Goal: Transaction & Acquisition: Purchase product/service

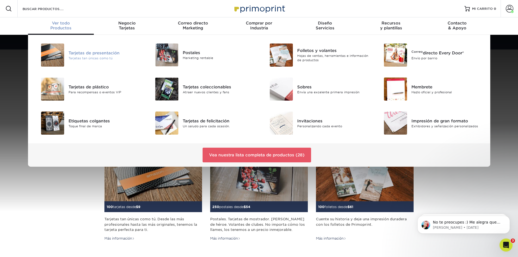
click at [72, 56] on div "Tarjetas tan únicas como tú" at bounding box center [105, 58] width 72 height 5
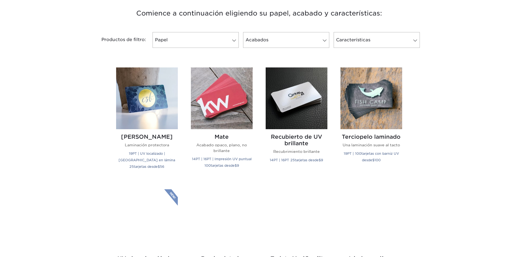
scroll to position [218, 0]
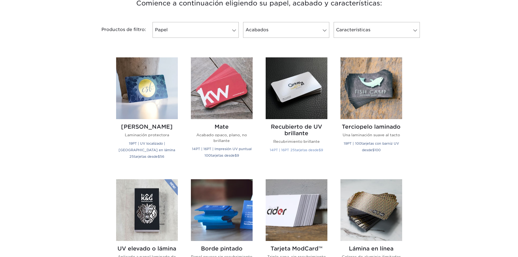
click at [291, 98] on img at bounding box center [297, 88] width 62 height 62
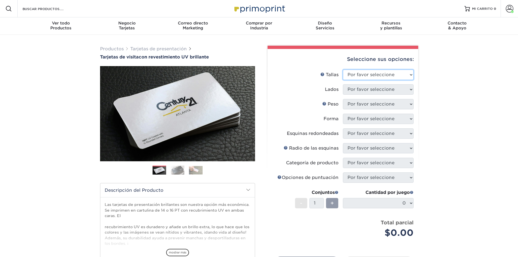
click at [382, 74] on select "Por favor seleccione 1,5" x 3,5" - Mini 1,75" x 3,5" - Mini 2" x 2" - Cuadrado …" at bounding box center [378, 75] width 71 height 10
select select "2.00x3.50"
click at [343, 70] on select "Por favor seleccione 1,5" x 3,5" - Mini 1,75" x 3,5" - Mini 2" x 2" - Cuadrado …" at bounding box center [378, 75] width 71 height 10
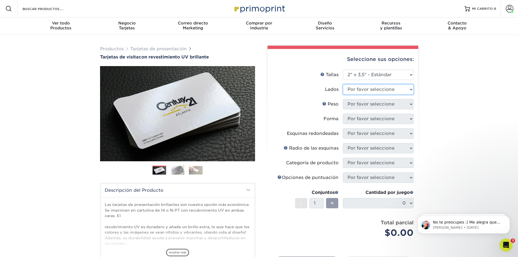
click at [375, 90] on select "Por favor seleccione Imprimir ambos lados Imprimir solo el frente" at bounding box center [378, 89] width 71 height 10
select select "13abbda7-1d64-4f25-8bb2-c179b224825d"
click at [343, 84] on select "Por favor seleccione Imprimir ambos lados Imprimir solo el frente" at bounding box center [378, 89] width 71 height 10
click at [381, 103] on select "Por favor seleccione 16 puntos 14 puntos" at bounding box center [378, 104] width 71 height 10
select select "14PT"
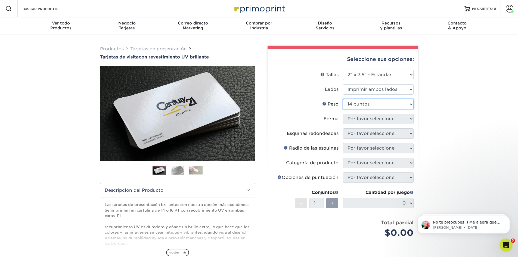
click at [343, 99] on select "Por favor seleccione 16 puntos 14 puntos" at bounding box center [378, 104] width 71 height 10
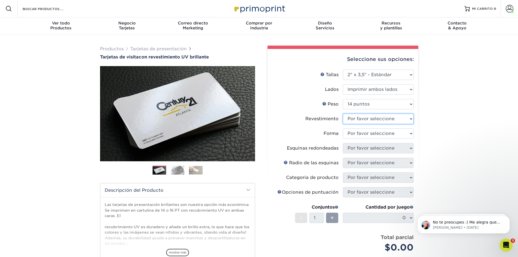
click at [371, 118] on select at bounding box center [378, 119] width 71 height 10
select select "ae367451-b2b8-45df-a344-0f05b6a12993"
click at [343, 114] on select at bounding box center [378, 119] width 71 height 10
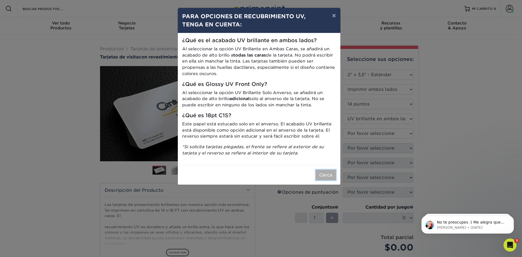
click at [327, 175] on font "Cerca" at bounding box center [325, 175] width 13 height 5
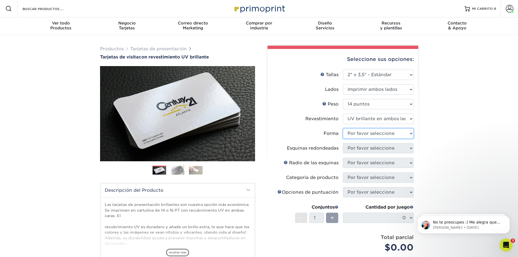
click at [352, 131] on select "Por favor seleccione Estándar" at bounding box center [378, 133] width 71 height 10
select select "standard"
click at [343, 128] on select "Por favor seleccione Estándar" at bounding box center [378, 133] width 71 height 10
click at [364, 148] on select "Por favor seleccione Sí - Esquinas redondas 2 Sí - Redondear 4 esquinas No" at bounding box center [378, 148] width 71 height 10
select select "0"
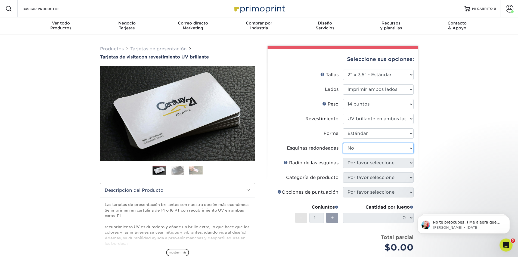
click at [343, 143] on select "Por favor seleccione Sí - Esquinas redondas 2 Sí - Redondear 4 esquinas No" at bounding box center [378, 148] width 71 height 10
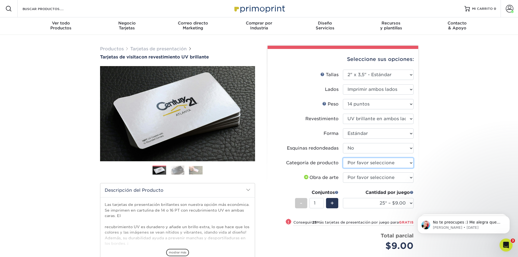
click at [355, 164] on select "Por favor seleccione Tarjetas de presentación" at bounding box center [378, 163] width 71 height 10
select select "3b5148f1-0588-4f88-a218-97bcfdce65c1"
click at [343, 158] on select "Por favor seleccione Tarjetas de presentación" at bounding box center [378, 163] width 71 height 10
click at [358, 177] on select "Por favor seleccione Subiré archivos Necesito un diseño - $100" at bounding box center [378, 178] width 71 height 10
select select "upload"
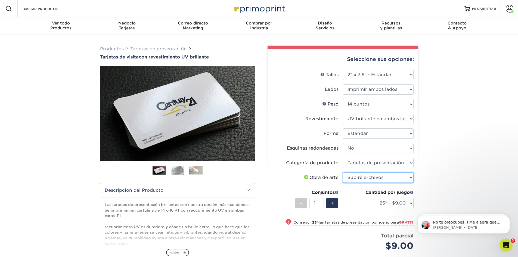
click at [343, 173] on select "Por favor seleccione Subiré archivos Necesito un diseño - $100" at bounding box center [378, 178] width 71 height 10
click at [368, 205] on select "25* – $9.00 50* – $9.00 100* – $9.00 250* – $17.00 500 – $33.00 1000 – $42.00 2…" at bounding box center [378, 203] width 71 height 10
click at [362, 205] on select "25* – $9.00 50* – $9.00 100* – $9.00 250* – $17.00 500 – $33.00 1000 – $42.00 2…" at bounding box center [378, 203] width 71 height 10
select select "2500 – $75.00"
click at [343, 198] on select "25* – $9.00 50* – $9.00 100* – $9.00 250* – $17.00 500 – $33.00 1000 – $42.00 2…" at bounding box center [378, 203] width 71 height 10
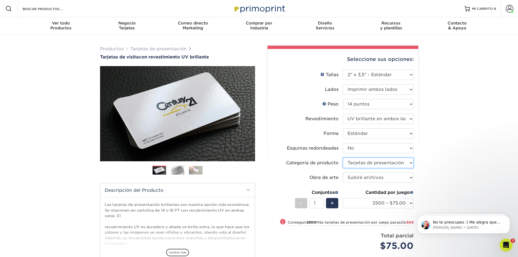
click at [367, 164] on select "Por favor seleccione Tarjetas de presentación" at bounding box center [378, 163] width 71 height 10
click at [364, 204] on select "25* – $9.00 50* – $9.00 100* – $9.00 250* – $17.00 500 – $33.00 1000 – $42.00 2…" at bounding box center [378, 203] width 71 height 10
click at [340, 235] on div "Precio por juego $75.00" at bounding box center [307, 242] width 71 height 21
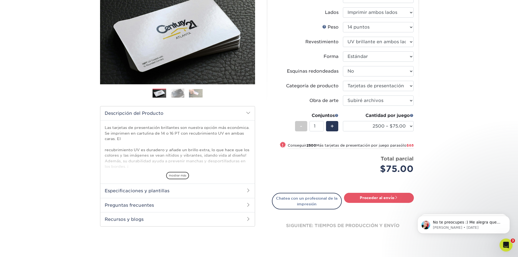
scroll to position [109, 0]
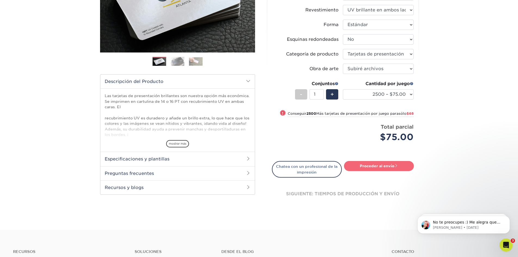
click at [380, 165] on font "Proceder al envío" at bounding box center [377, 166] width 35 height 4
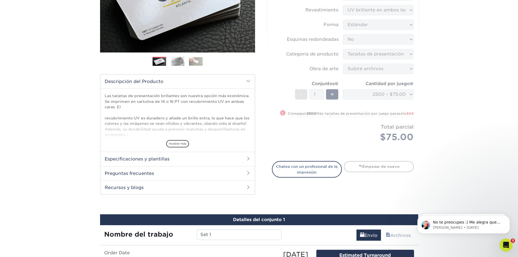
scroll to position [290, 0]
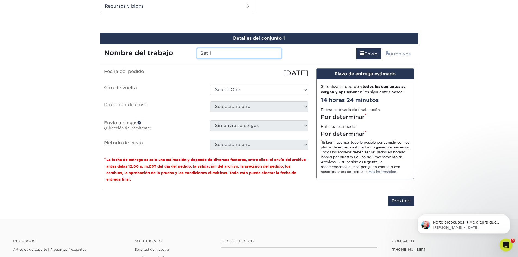
click at [225, 53] on input "Set 1" at bounding box center [239, 53] width 85 height 10
drag, startPoint x: 229, startPoint y: 53, endPoint x: 174, endPoint y: 55, distance: 54.7
click at [175, 54] on div "Nombre del trabajo Set 1" at bounding box center [193, 53] width 186 height 10
type input "hugo auto repair"
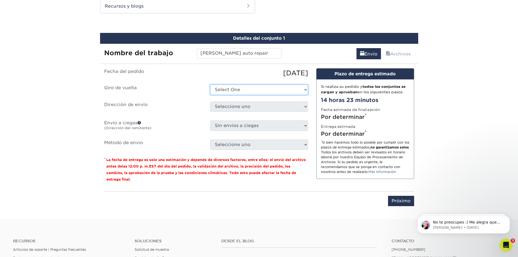
click at [242, 89] on select "Select One 2-4 Business Days 2 Day Next Business Day" at bounding box center [259, 90] width 98 height 10
select select "81e0ff93-0b78-4a2b-8a6b-1caaa2431020"
click at [210, 85] on select "Select One 2-4 Business Days 2 Day Next Business Day" at bounding box center [259, 90] width 98 height 10
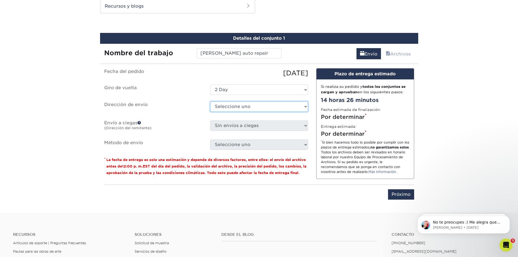
click at [243, 106] on select "Seleccione uno gráficos y letreros + Agregar nueva dirección" at bounding box center [259, 106] width 98 height 10
select select "281527"
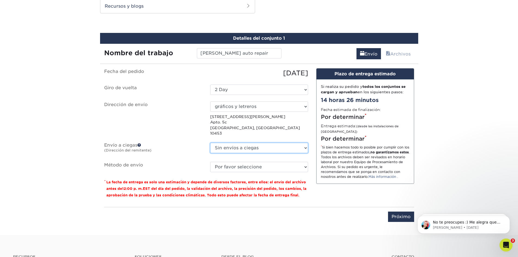
click at [272, 143] on select "Sin envíos a ciegas gráficos y letreros + Agregar nueva dirección" at bounding box center [259, 148] width 98 height 10
select select "281527"
click at [210, 143] on select "Sin envíos a ciegas gráficos y letreros + Agregar nueva dirección" at bounding box center [259, 148] width 98 height 10
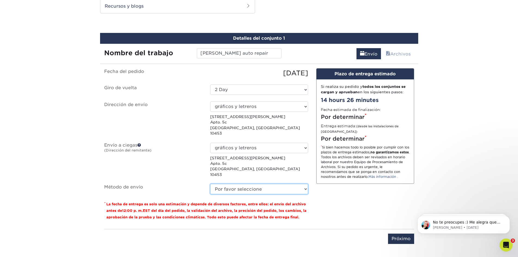
click at [272, 184] on select "Por favor seleccione Envío terrestre (+$11,20) Servicio de envío en 3 días (+$2…" at bounding box center [259, 189] width 98 height 10
select select "03"
click at [210, 184] on select "Por favor seleccione Envío terrestre (+$11,20) Servicio de envío en 3 días (+$2…" at bounding box center [259, 189] width 98 height 10
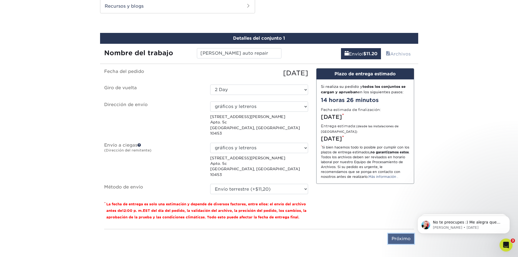
click at [404, 234] on input "Próximo" at bounding box center [401, 239] width 26 height 10
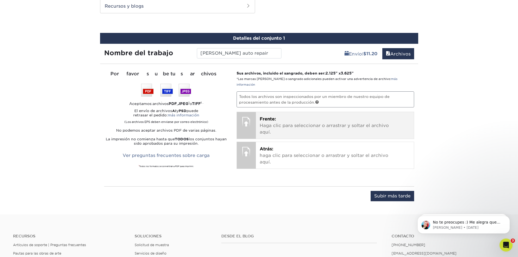
click at [278, 116] on p "Frente: Haga clic para seleccionar o arrastrar y soltar el archivo aquí." at bounding box center [335, 126] width 150 height 20
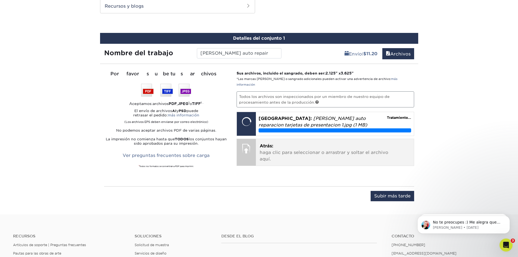
click at [284, 143] on p "Atrás: haga clic para seleccionar o arrastrar y soltar el archivo aquí." at bounding box center [335, 153] width 150 height 20
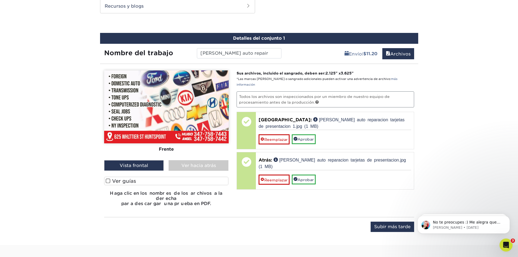
click at [109, 181] on span at bounding box center [108, 180] width 5 height 5
click at [0, 0] on input "Ver guías" at bounding box center [0, 0] width 0 height 0
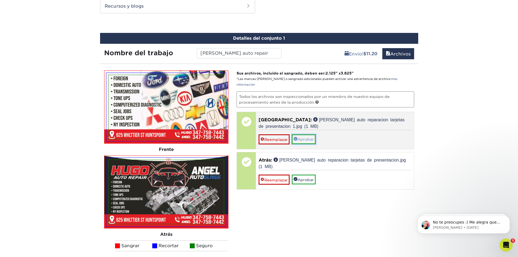
click at [310, 137] on font "Aprobar" at bounding box center [306, 139] width 16 height 4
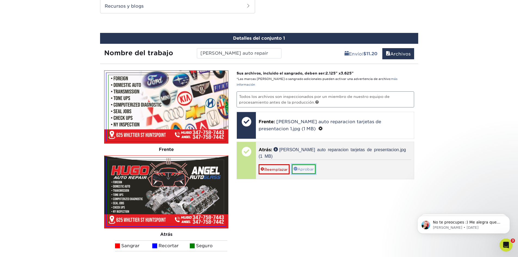
click at [309, 167] on font "Aprobar" at bounding box center [306, 169] width 16 height 4
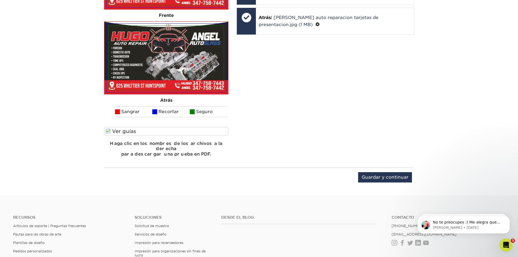
scroll to position [426, 0]
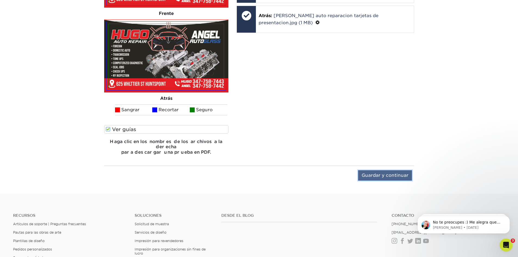
click at [384, 171] on input "Guardar y continuar" at bounding box center [385, 175] width 54 height 10
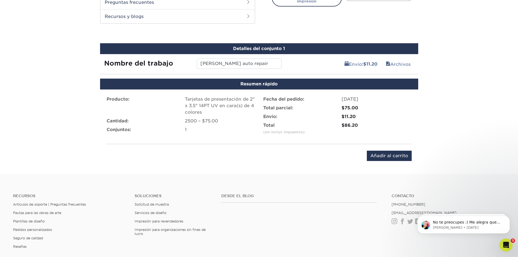
scroll to position [275, 0]
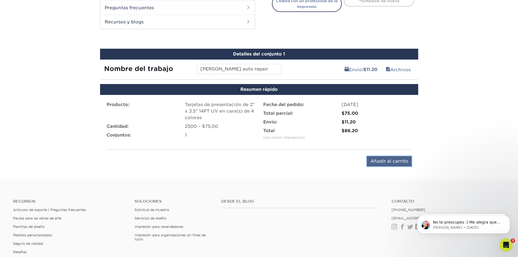
click at [389, 162] on input "Añadir al carrito" at bounding box center [389, 161] width 45 height 10
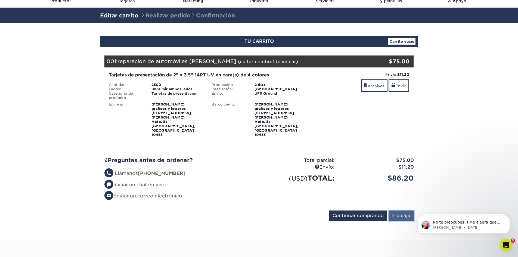
click at [401, 211] on input "Ir a caja" at bounding box center [401, 216] width 25 height 10
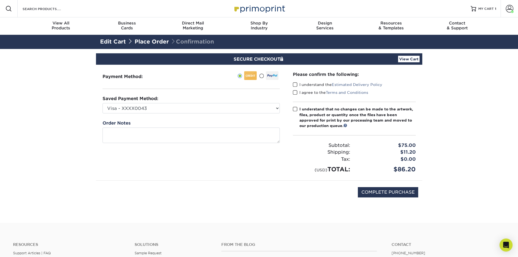
click at [295, 85] on span at bounding box center [295, 84] width 5 height 5
click at [0, 0] on input "I understand the Estimated Delivery Policy" at bounding box center [0, 0] width 0 height 0
drag, startPoint x: 295, startPoint y: 92, endPoint x: 295, endPoint y: 101, distance: 8.7
click at [295, 93] on span at bounding box center [295, 92] width 5 height 5
click at [0, 0] on input "I agree to the Terms and Conditions" at bounding box center [0, 0] width 0 height 0
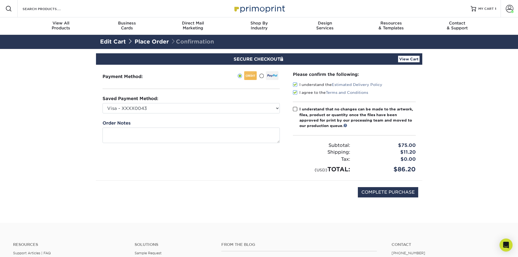
drag, startPoint x: 296, startPoint y: 109, endPoint x: 303, endPoint y: 124, distance: 16.4
click at [297, 111] on span at bounding box center [295, 109] width 5 height 5
click at [0, 0] on input "I understand that no changes can be made to the artwork, files, product or quan…" at bounding box center [0, 0] width 0 height 0
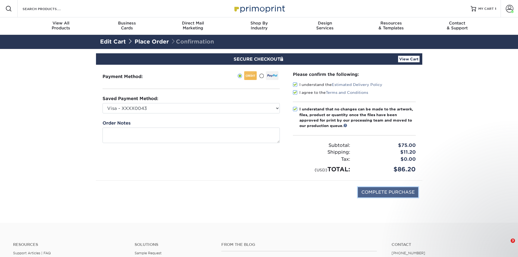
click at [391, 193] on input "COMPLETE PURCHASE" at bounding box center [388, 192] width 60 height 10
type input "PROCESSING, PLEASE WAIT..."
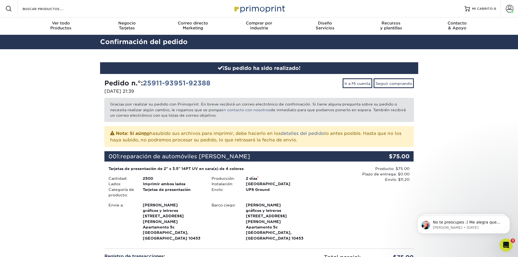
click at [255, 12] on img at bounding box center [259, 9] width 54 height 12
